Goal: Transaction & Acquisition: Purchase product/service

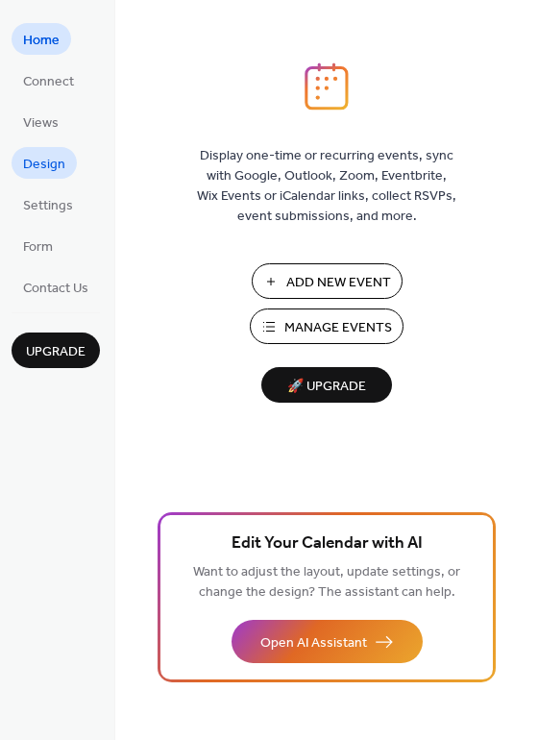
click at [63, 160] on span "Design" at bounding box center [44, 165] width 42 height 20
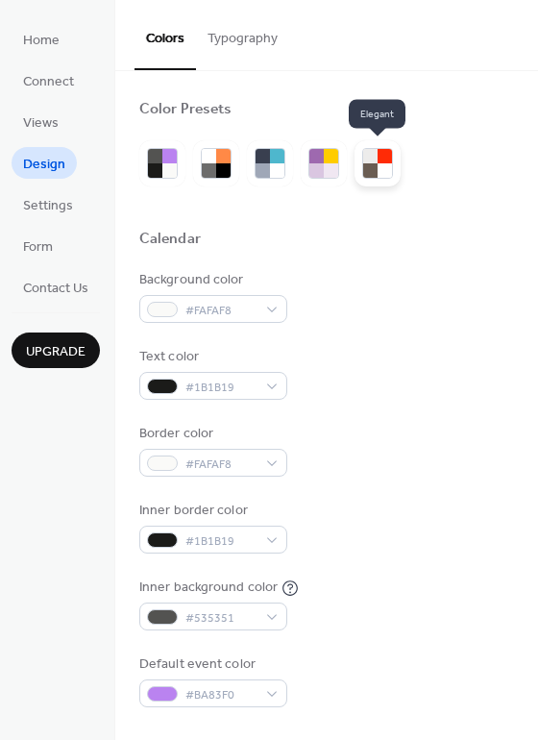
click at [388, 149] on div at bounding box center [385, 156] width 14 height 14
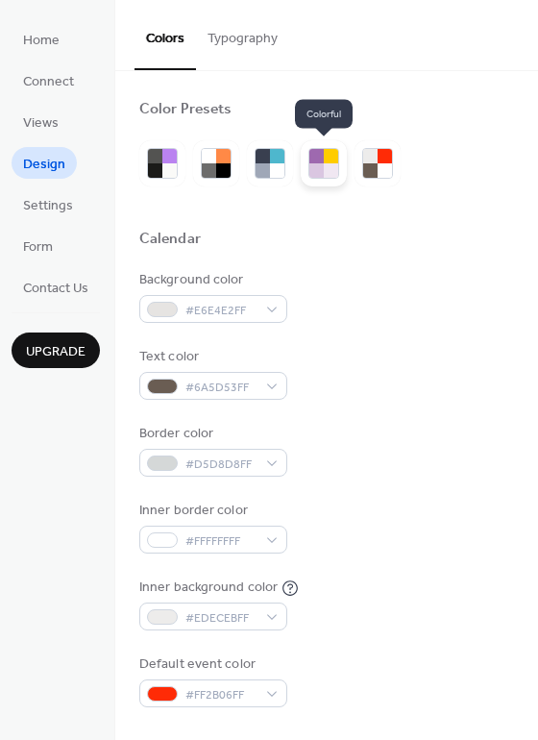
click at [330, 162] on div at bounding box center [331, 156] width 14 height 14
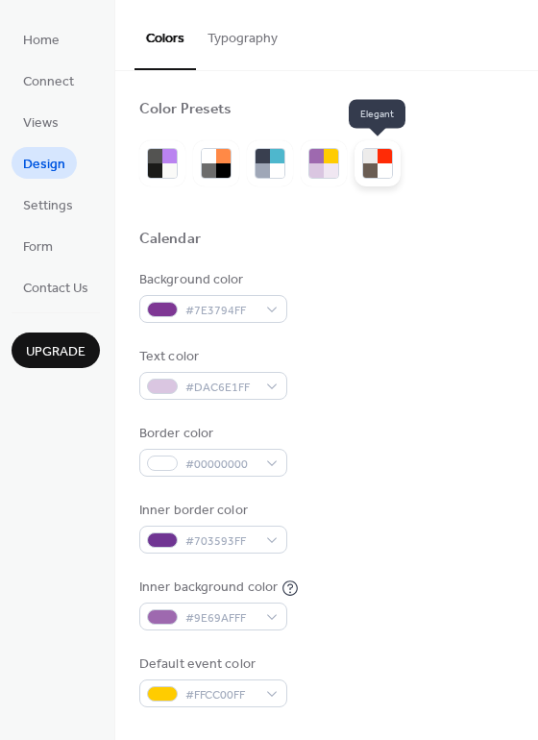
click at [383, 166] on div at bounding box center [385, 170] width 14 height 14
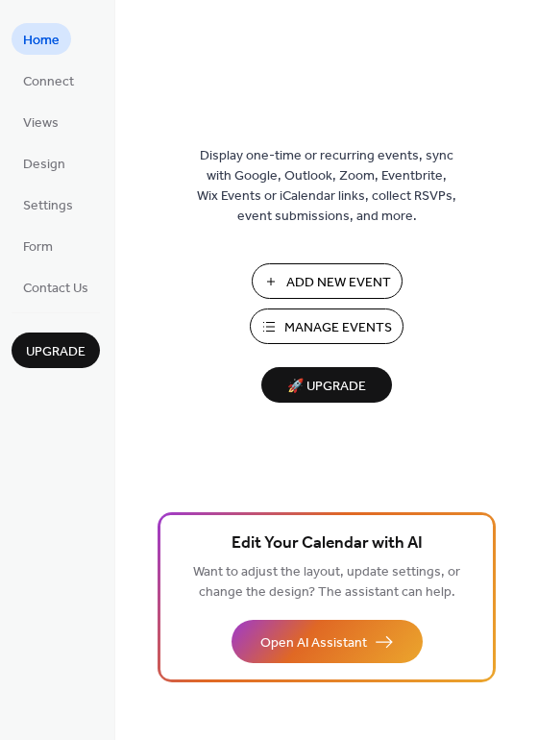
click at [302, 389] on span "🚀 Upgrade" at bounding box center [327, 387] width 108 height 26
